Goal: Task Accomplishment & Management: Use online tool/utility

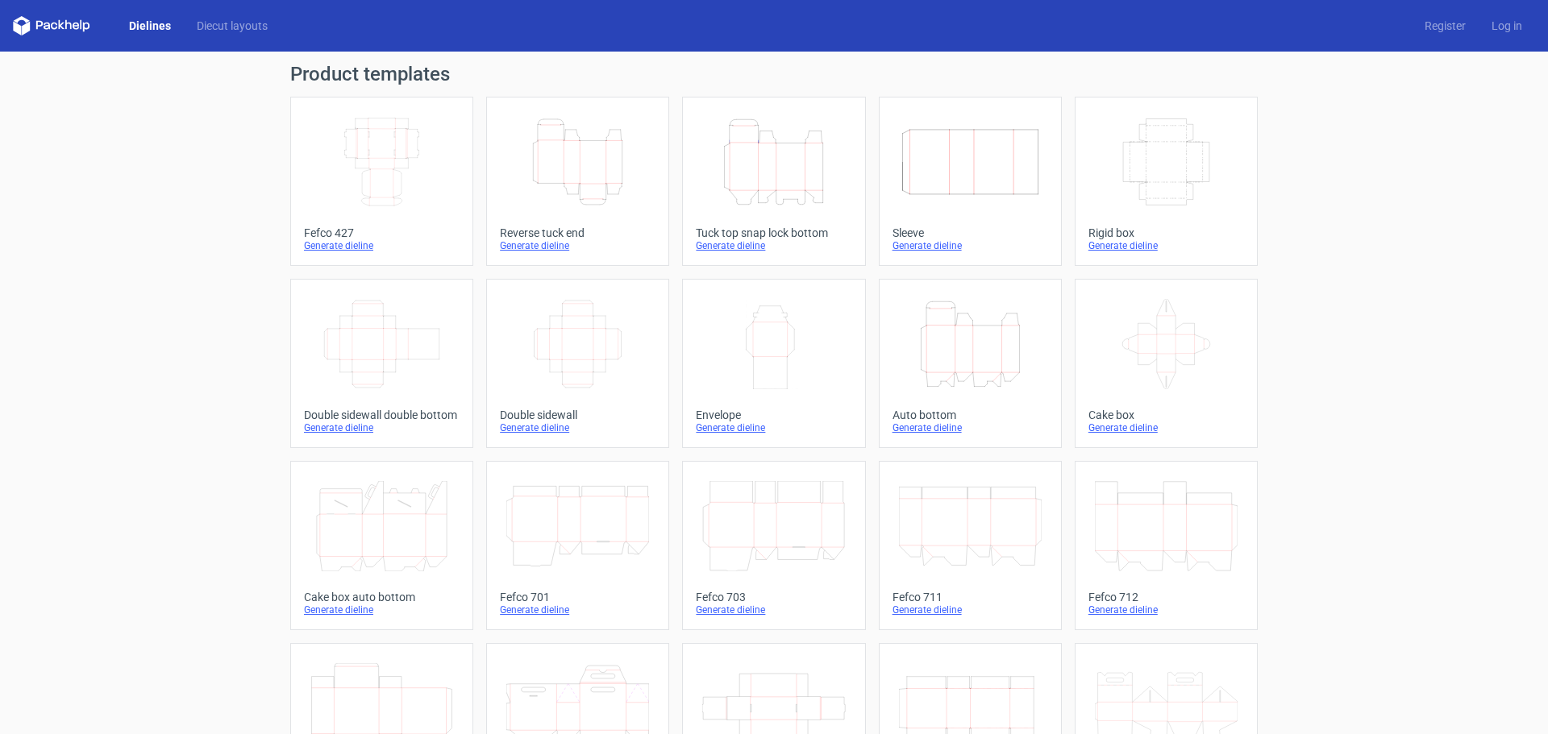
click at [755, 198] on icon "Height Depth Width" at bounding box center [773, 162] width 143 height 90
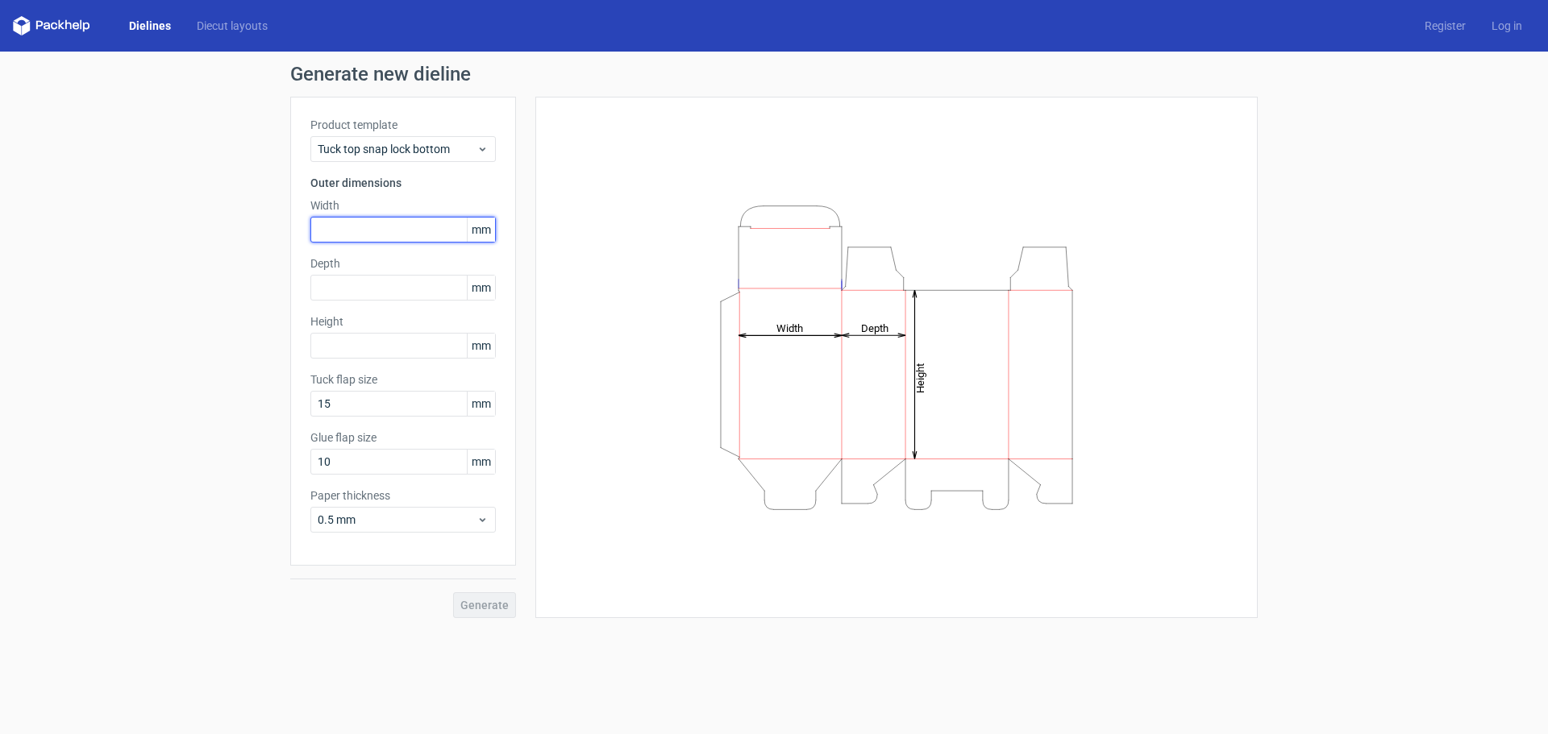
click at [359, 227] on input "text" at bounding box center [402, 230] width 185 height 26
type input "184"
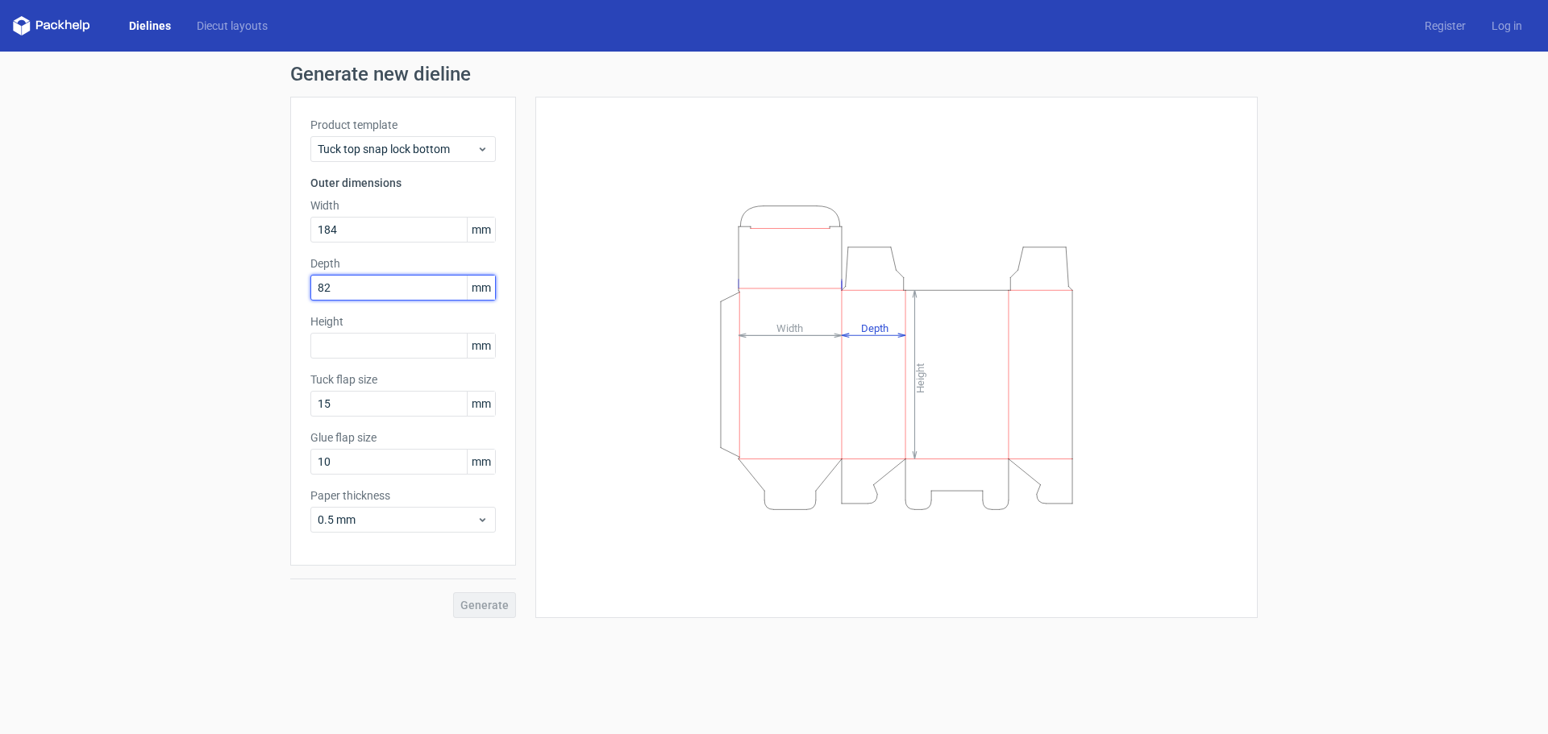
type input "82"
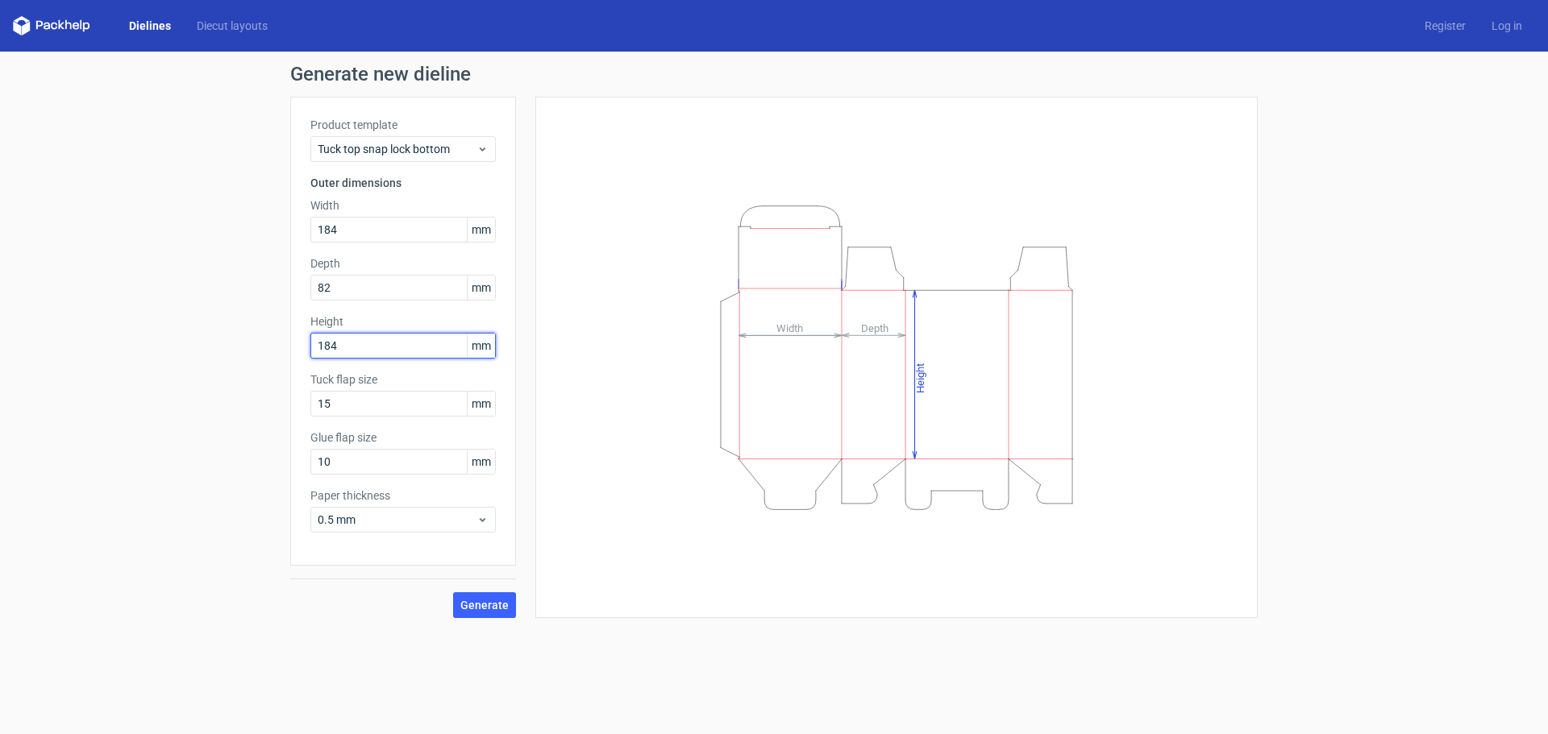
type input "184"
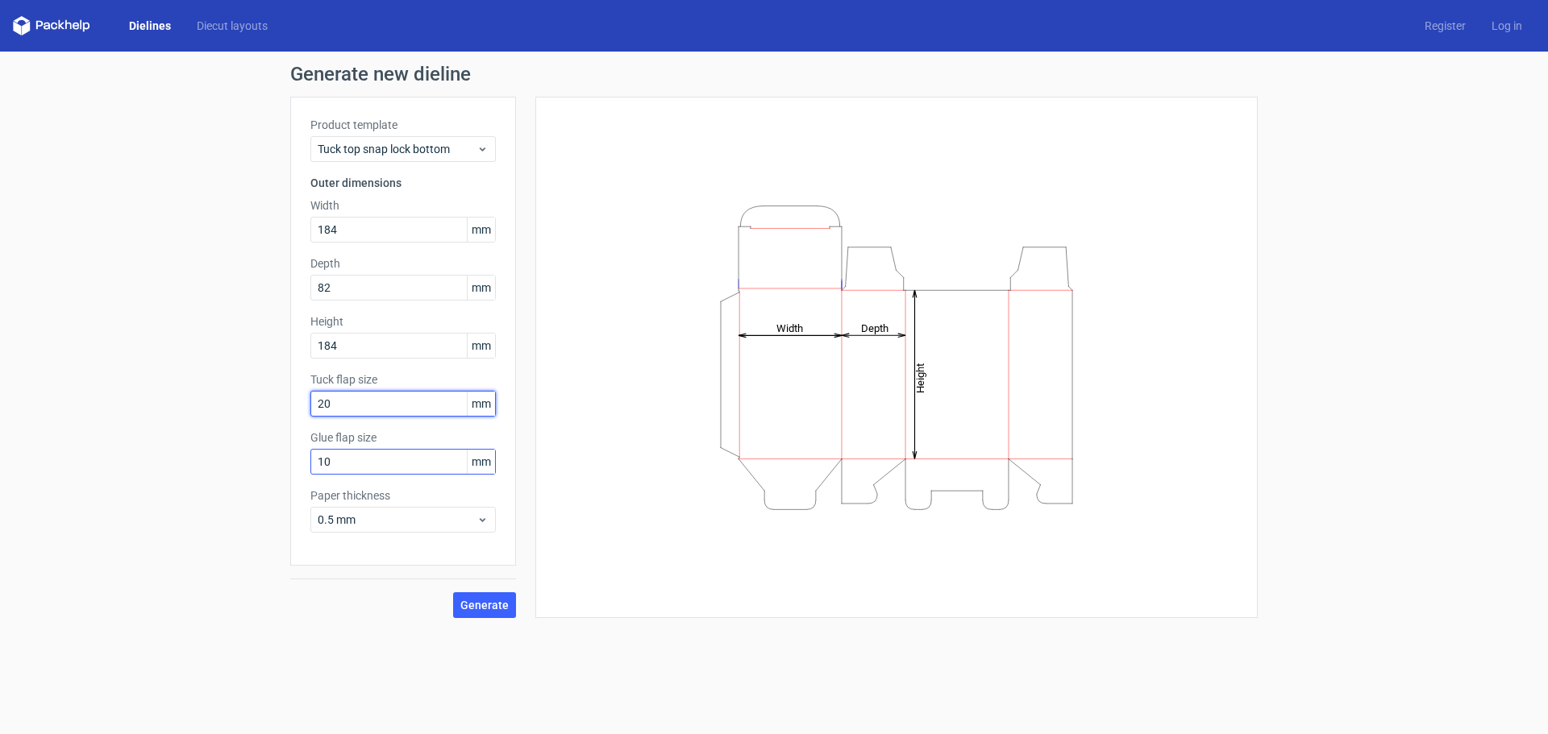
type input "20"
click at [483, 601] on span "Generate" at bounding box center [484, 605] width 48 height 11
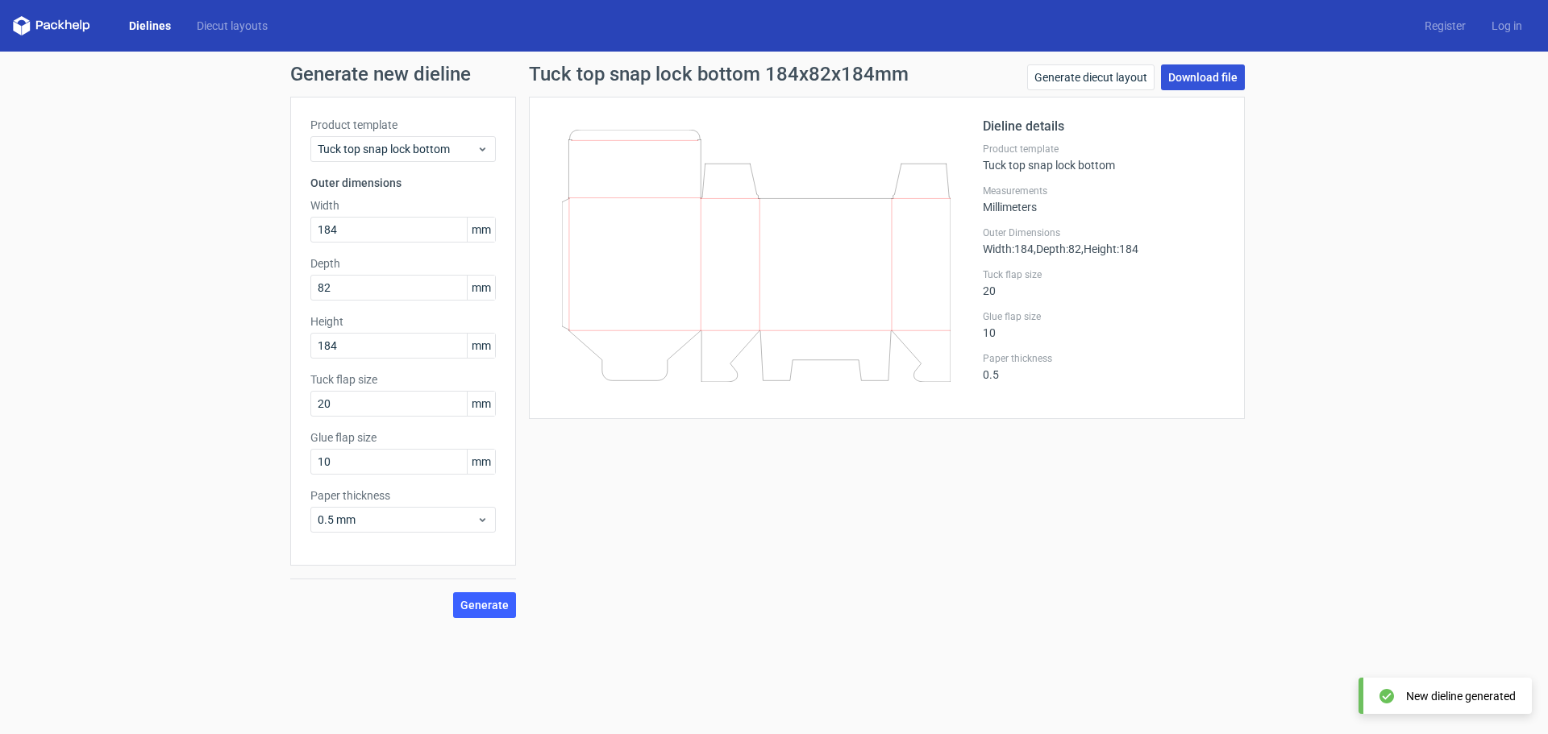
click at [1208, 86] on link "Download file" at bounding box center [1203, 77] width 84 height 26
